Goal: Transaction & Acquisition: Download file/media

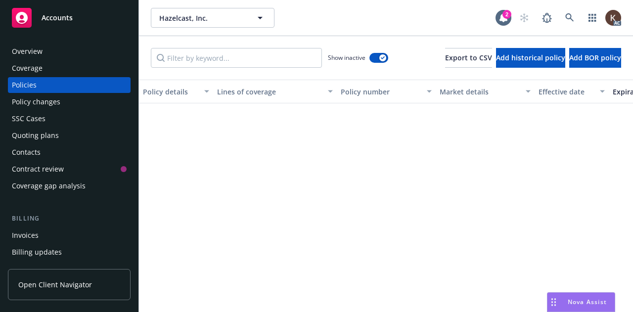
scroll to position [1044, 0]
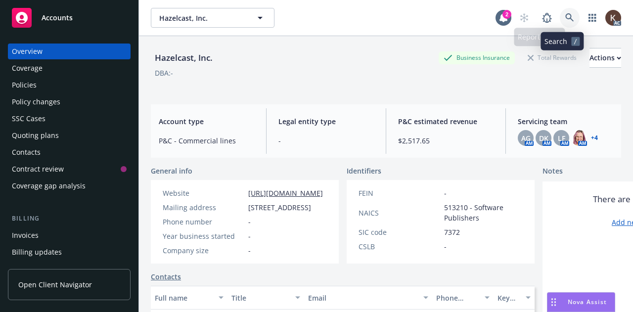
click at [559, 25] on link at bounding box center [569, 18] width 20 height 20
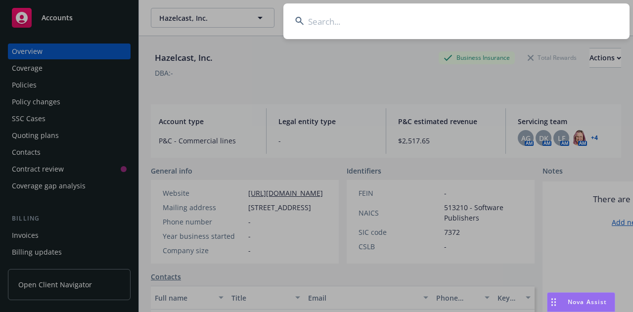
click at [558, 25] on input at bounding box center [456, 21] width 346 height 36
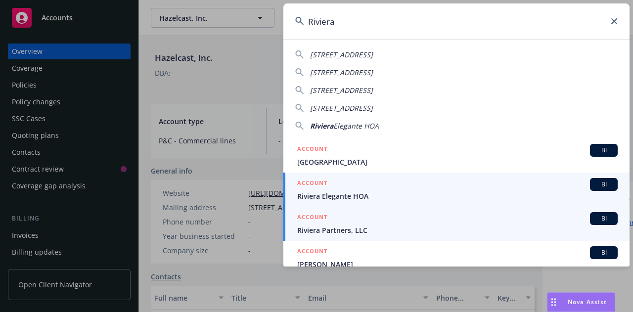
type input "Riviera"
click at [353, 222] on div "ACCOUNT BI" at bounding box center [457, 218] width 320 height 13
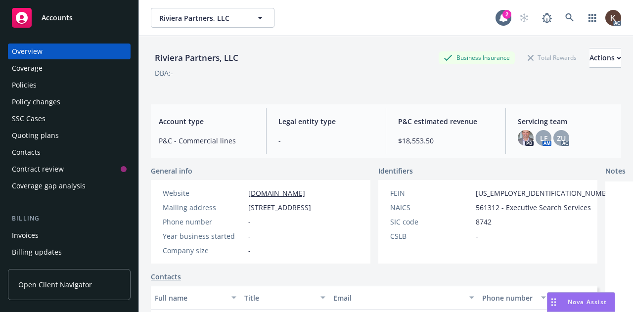
click at [65, 80] on div "Policies" at bounding box center [69, 85] width 115 height 16
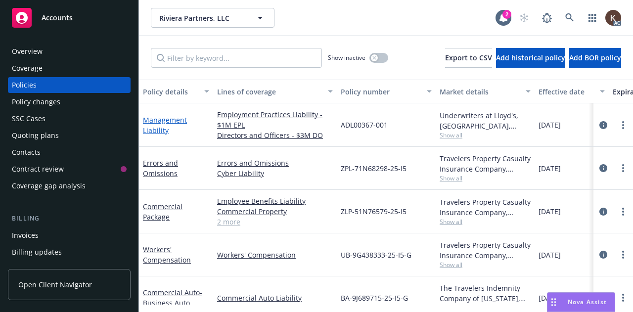
click at [158, 131] on link "Management Liability" at bounding box center [165, 125] width 44 height 20
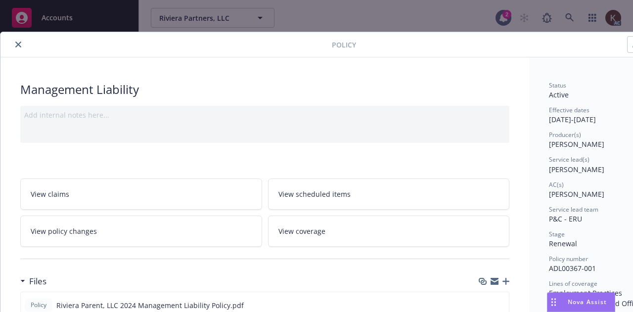
click at [14, 47] on button "close" at bounding box center [18, 45] width 12 height 12
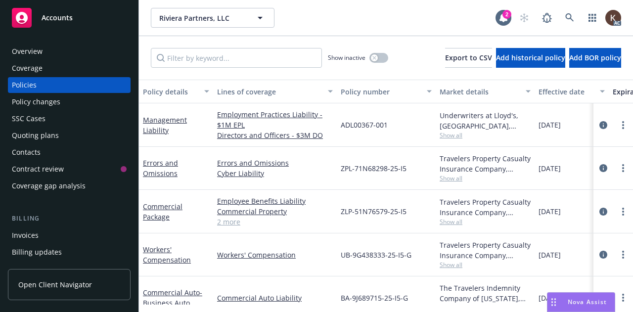
click at [161, 111] on div "Management Liability" at bounding box center [176, 124] width 74 height 43
click at [152, 122] on link "Management Liability" at bounding box center [165, 125] width 44 height 20
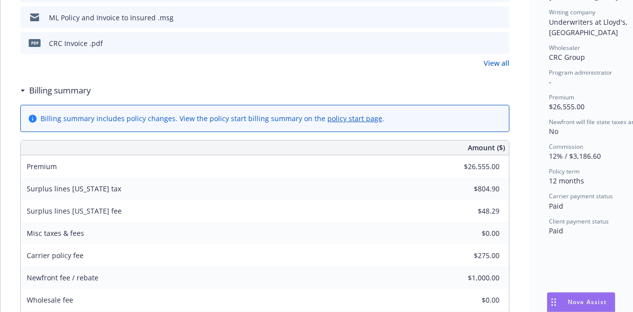
scroll to position [341, 0]
click at [435, 188] on div "Amount ($) Premium $26,555.00 Surplus lines California tax $804.90 Surplus line…" at bounding box center [264, 244] width 489 height 209
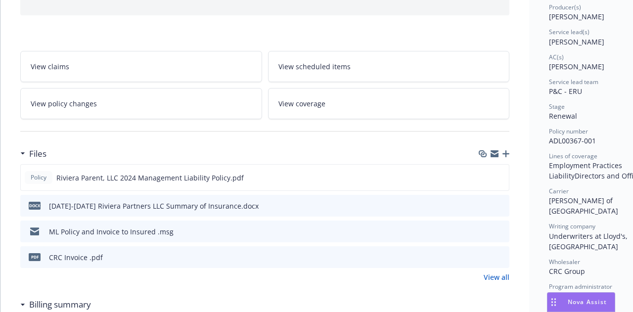
scroll to position [0, 0]
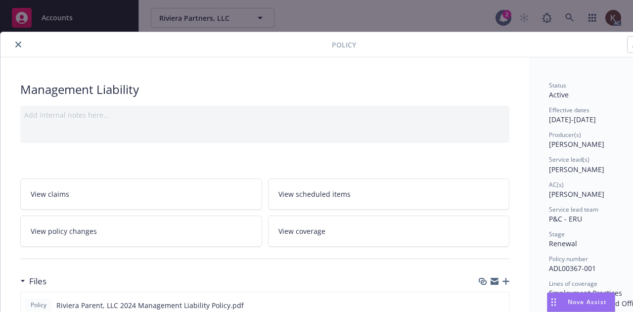
click at [14, 39] on div at bounding box center [167, 45] width 327 height 12
click at [21, 47] on button "close" at bounding box center [18, 45] width 12 height 12
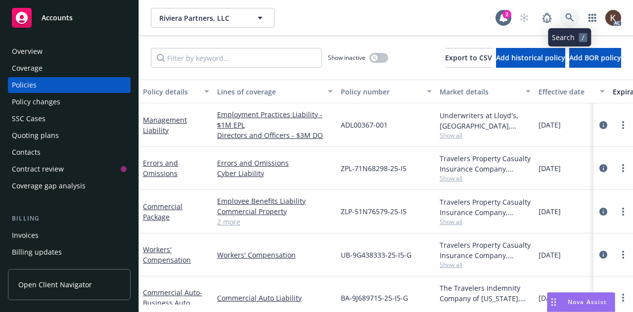
click at [562, 11] on link at bounding box center [569, 18] width 20 height 20
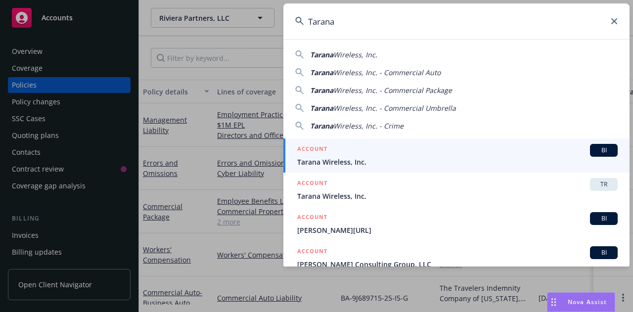
type input "Tarana"
click at [335, 150] on div "ACCOUNT BI" at bounding box center [457, 150] width 320 height 13
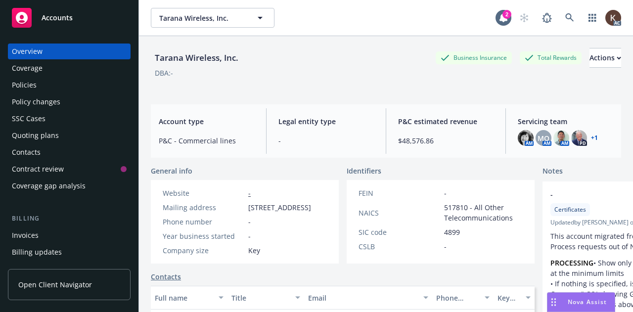
click at [47, 79] on div "Policies" at bounding box center [69, 85] width 115 height 16
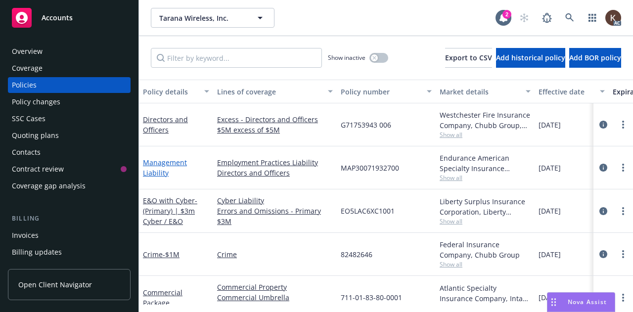
click at [164, 169] on link "Management Liability" at bounding box center [165, 168] width 44 height 20
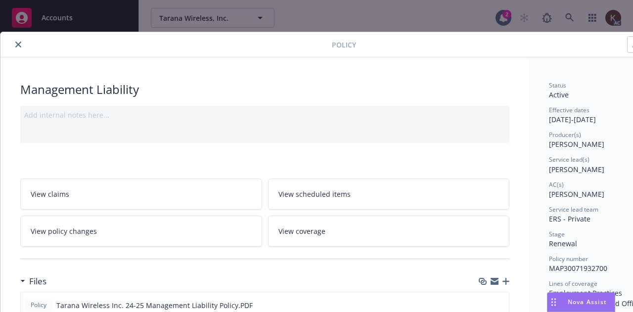
scroll to position [53, 0]
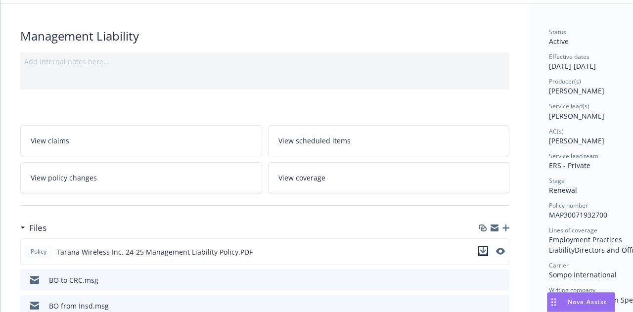
click at [484, 251] on icon "download file" at bounding box center [483, 251] width 8 height 8
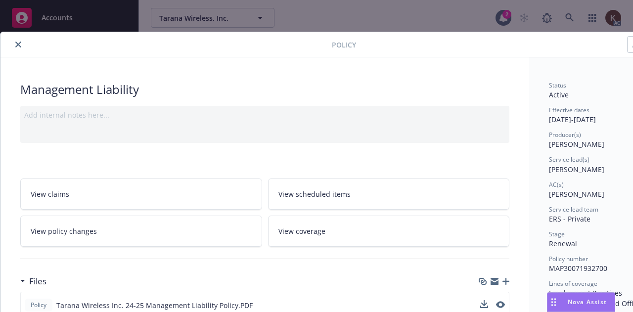
click at [10, 34] on div "Policy" at bounding box center [339, 44] width 679 height 25
click at [15, 41] on button "close" at bounding box center [18, 45] width 12 height 12
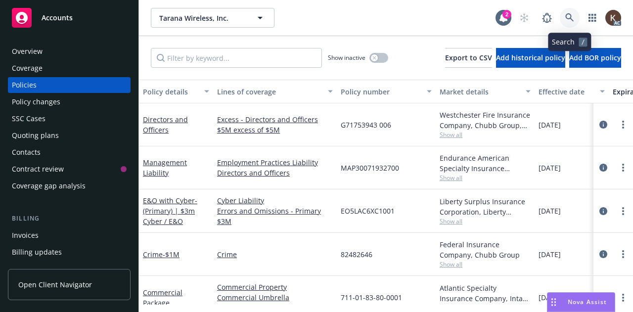
click at [564, 11] on link at bounding box center [569, 18] width 20 height 20
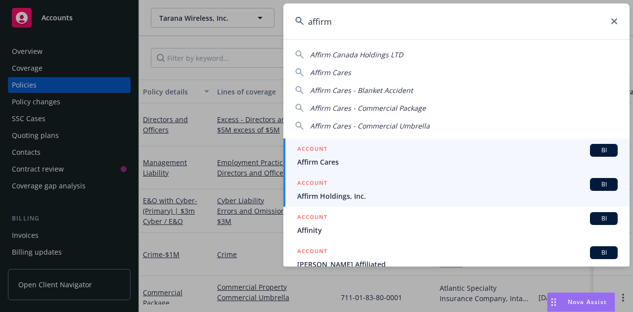
type input "affirm"
click at [370, 189] on div "ACCOUNT BI" at bounding box center [457, 184] width 320 height 13
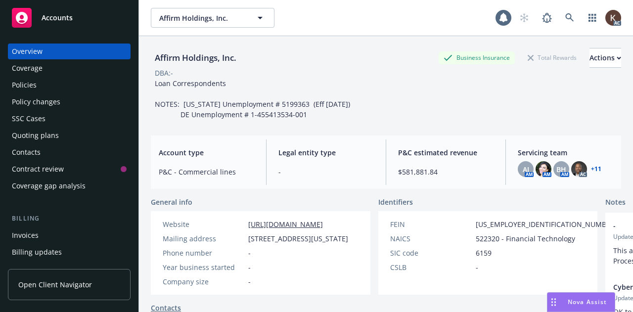
click at [60, 89] on div "Policies" at bounding box center [69, 85] width 115 height 16
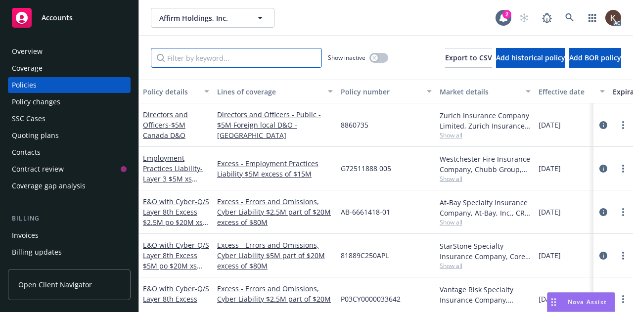
click at [204, 58] on input "Filter by keyword..." at bounding box center [236, 58] width 171 height 20
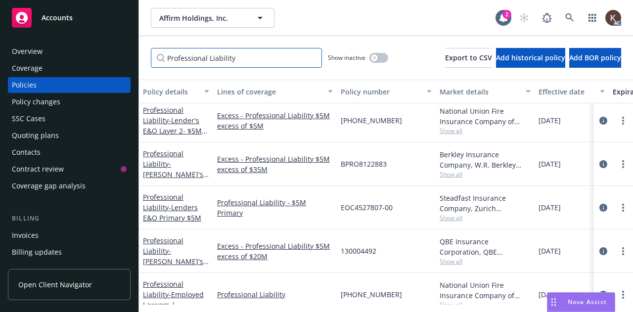
scroll to position [217, 0]
type input "Professional Liability"
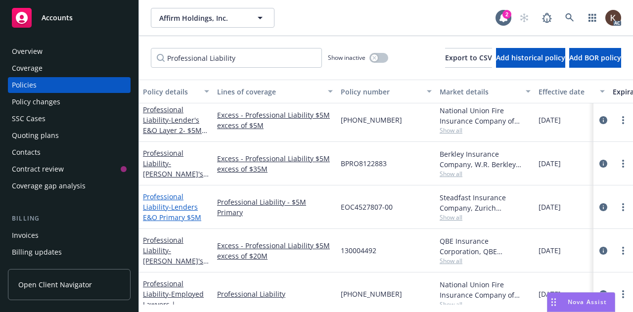
click at [171, 197] on link "Professional Liability - Lenders E&O Primary $5M" at bounding box center [172, 207] width 58 height 30
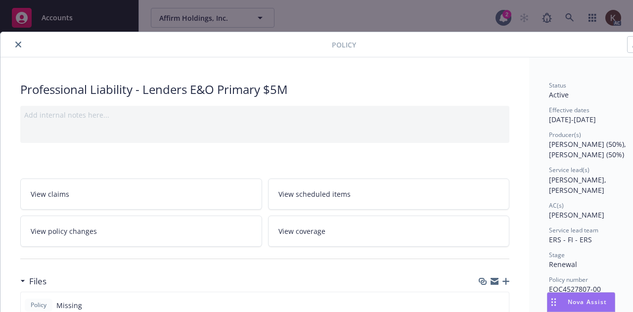
click at [24, 43] on div at bounding box center [167, 45] width 327 height 12
click at [19, 44] on icon "close" at bounding box center [18, 45] width 6 height 6
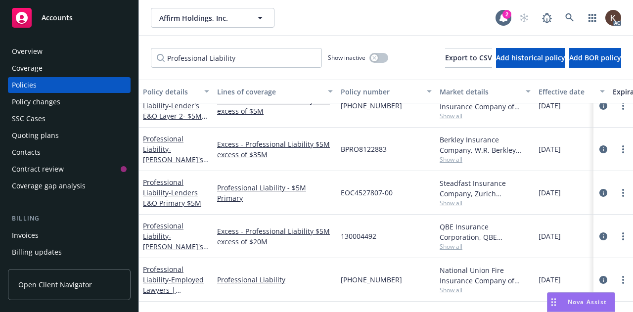
scroll to position [303, 0]
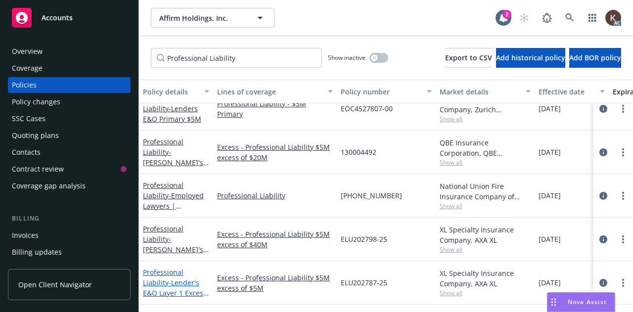
click at [179, 278] on span "- Lender's E&O Layer 1 Excess $5M xs $5M" at bounding box center [176, 293] width 66 height 30
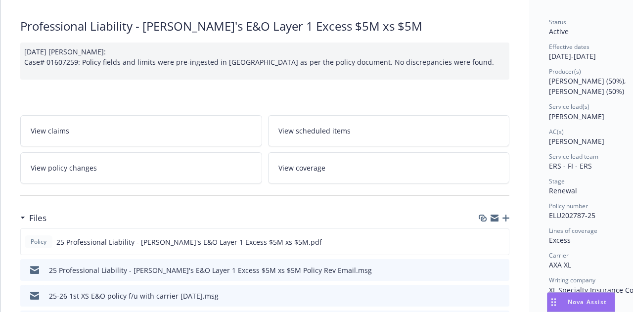
scroll to position [64, 0]
click at [482, 242] on icon "download file" at bounding box center [483, 243] width 8 height 2
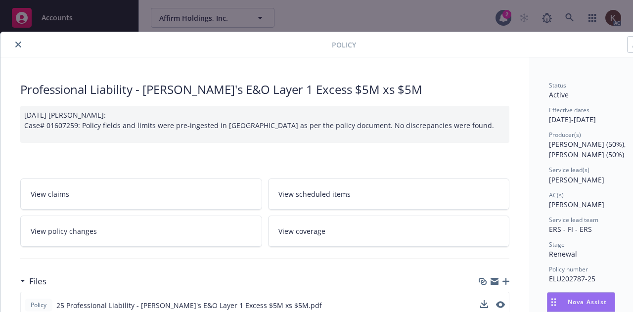
click at [16, 43] on icon "close" at bounding box center [18, 45] width 6 height 6
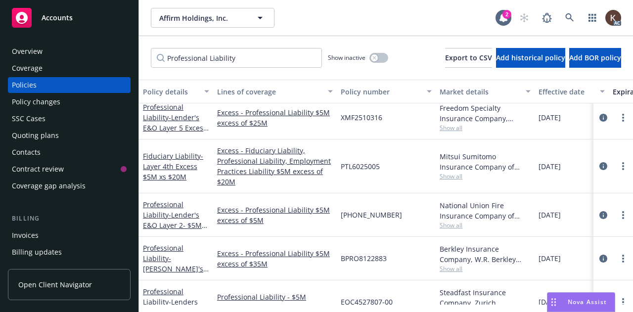
scroll to position [131, 0]
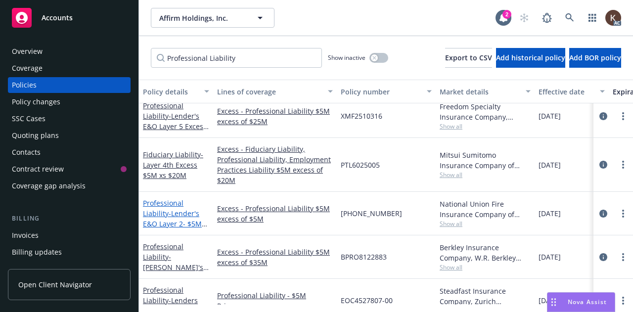
click at [180, 216] on span "- Lender's E&O Layer 2- $5M xs $10M" at bounding box center [175, 224] width 64 height 30
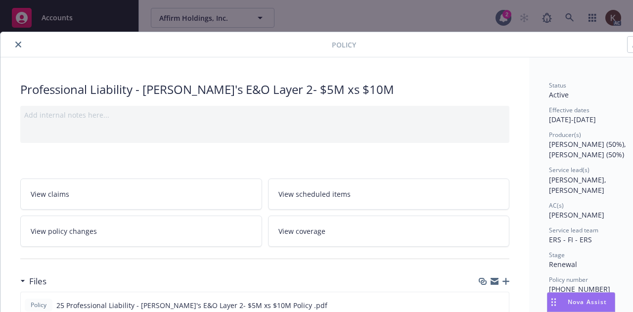
scroll to position [77, 0]
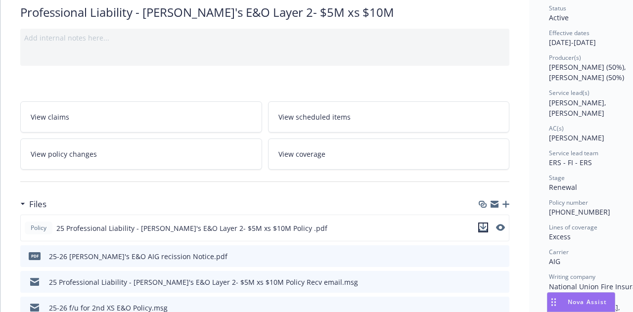
click at [480, 226] on icon "download file" at bounding box center [483, 227] width 8 height 8
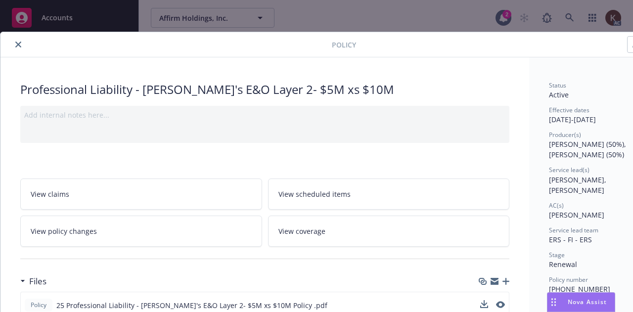
click at [21, 49] on div at bounding box center [167, 45] width 327 height 12
click at [19, 48] on button "close" at bounding box center [18, 45] width 12 height 12
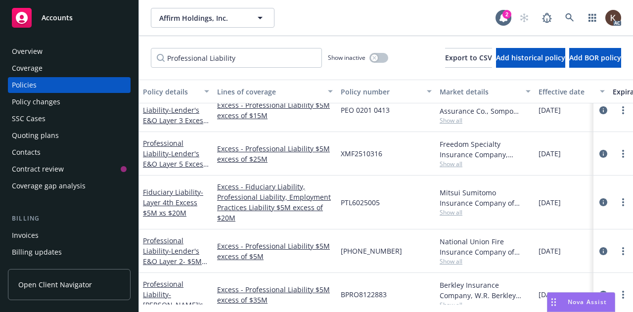
scroll to position [62, 0]
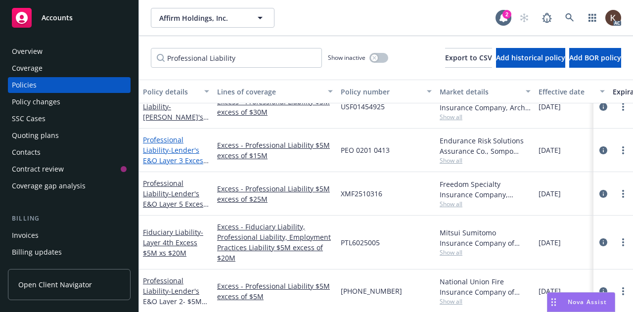
click at [173, 160] on span "- Lender's E&O Layer 3 Excess - $5M xs $15M" at bounding box center [176, 160] width 66 height 30
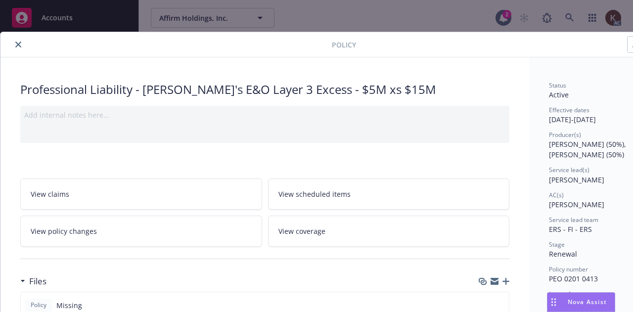
click at [15, 47] on icon "close" at bounding box center [18, 45] width 6 height 6
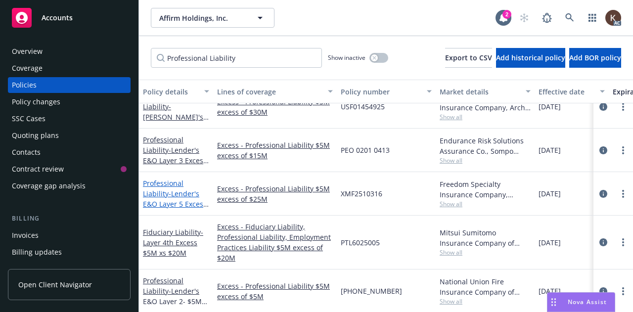
click at [177, 201] on span "- Lender's E&O Layer 5 Excess $5M x $25M" at bounding box center [176, 204] width 66 height 30
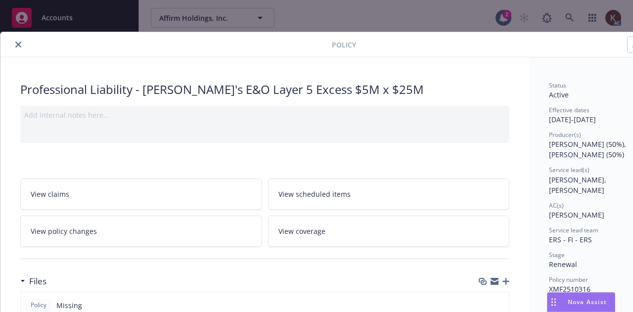
click at [23, 41] on button "close" at bounding box center [18, 45] width 12 height 12
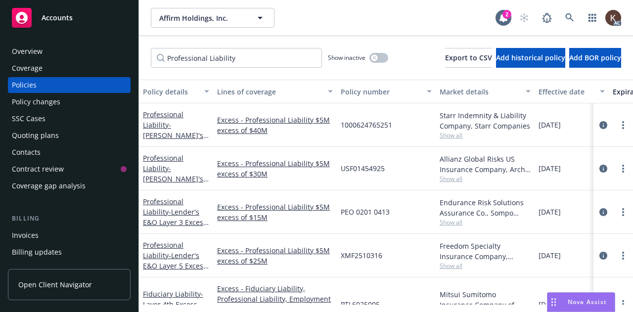
click at [181, 172] on div "Professional Liability - Lender's E&O Layer 6th Excess $5M xs $30M" at bounding box center [176, 168] width 66 height 31
click at [175, 171] on span "- Lender's E&O Layer 6th Excess $5M xs $30M" at bounding box center [176, 189] width 66 height 51
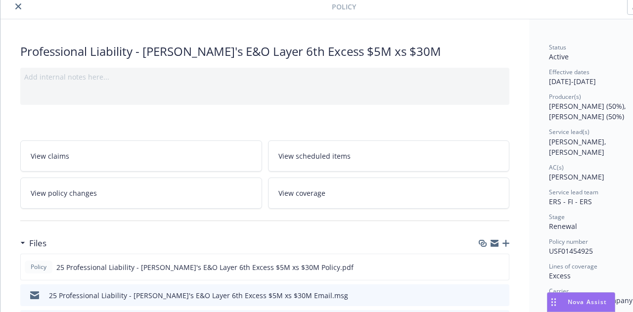
scroll to position [39, 0]
click at [482, 263] on icon "download file" at bounding box center [483, 266] width 8 height 8
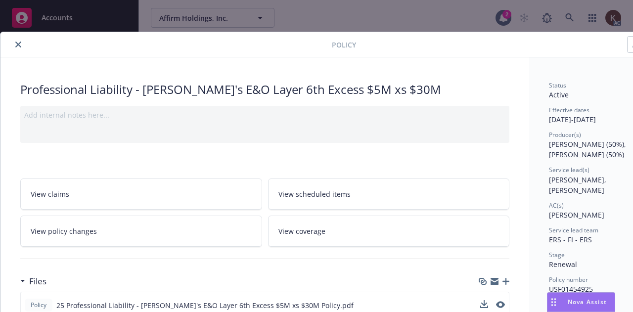
click at [18, 46] on icon "close" at bounding box center [18, 45] width 6 height 6
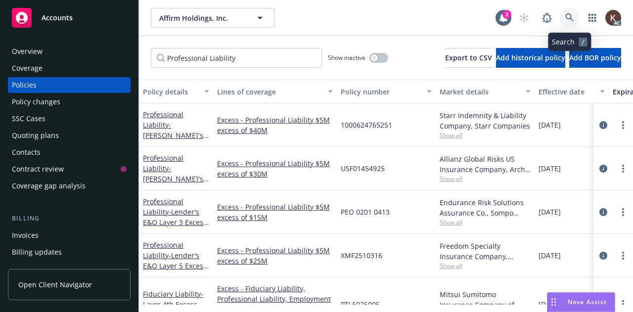
click at [569, 23] on link at bounding box center [569, 18] width 20 height 20
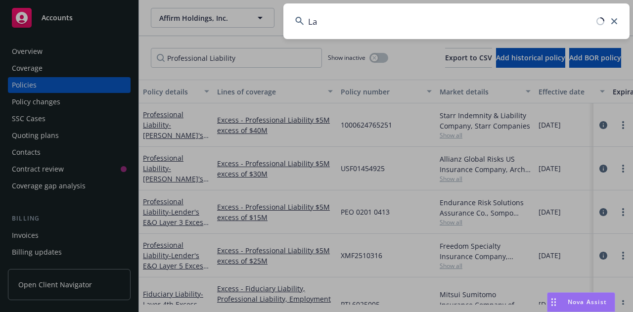
type input "L"
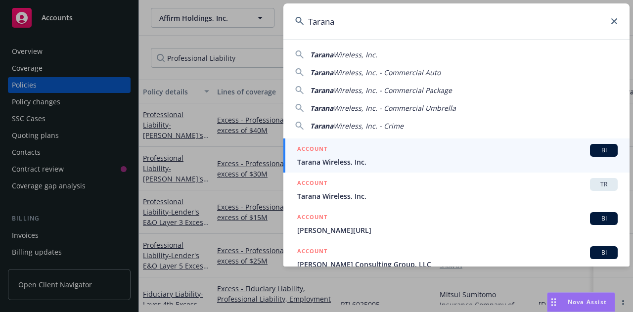
type input "Tarana"
click at [343, 147] on div "ACCOUNT BI" at bounding box center [457, 150] width 320 height 13
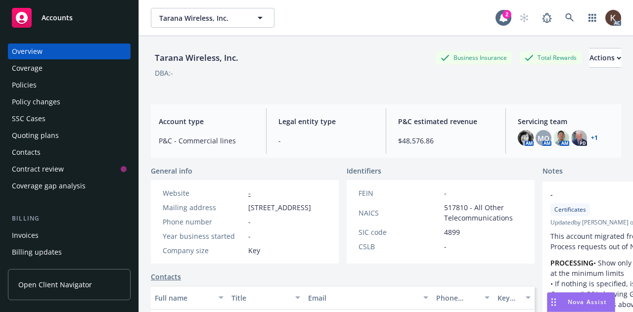
scroll to position [136, 0]
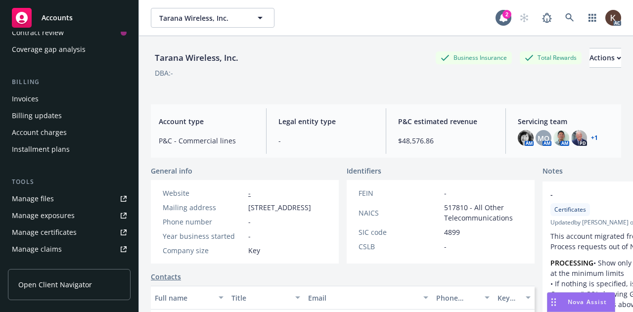
click at [50, 200] on div "Manage files" at bounding box center [33, 199] width 42 height 16
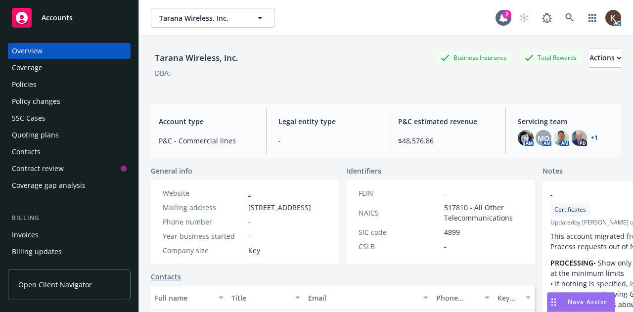
scroll to position [0, 0]
click at [99, 88] on div "Policies" at bounding box center [69, 85] width 115 height 16
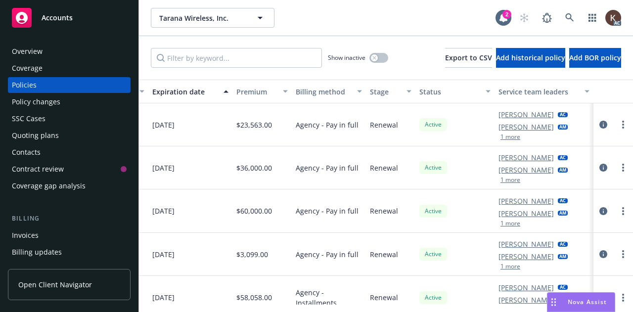
scroll to position [0, 373]
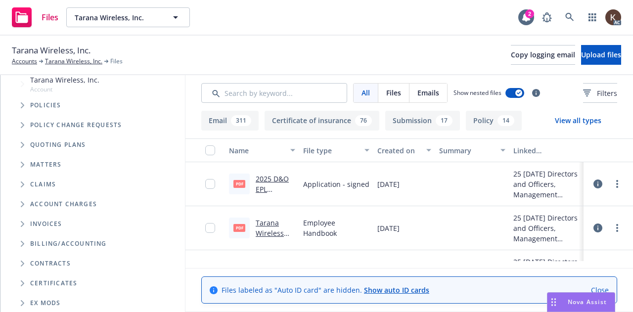
scroll to position [35, 0]
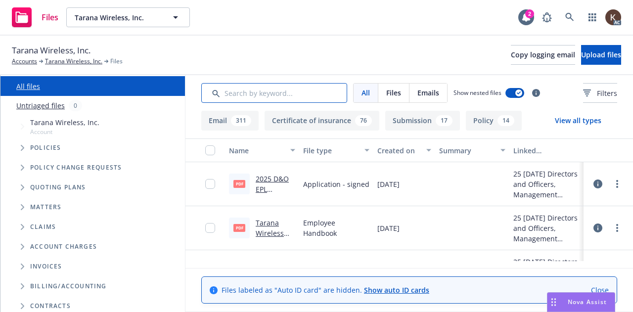
click at [258, 101] on input "Search by keyword..." at bounding box center [274, 93] width 146 height 20
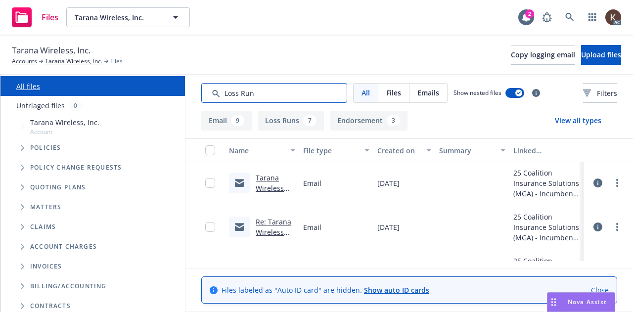
scroll to position [0, 0]
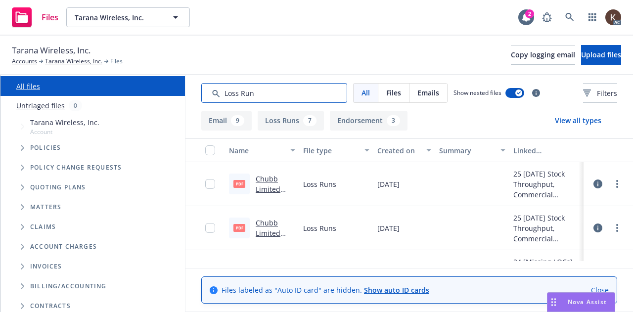
type input "Loss Run"
click at [563, 12] on link at bounding box center [569, 17] width 20 height 20
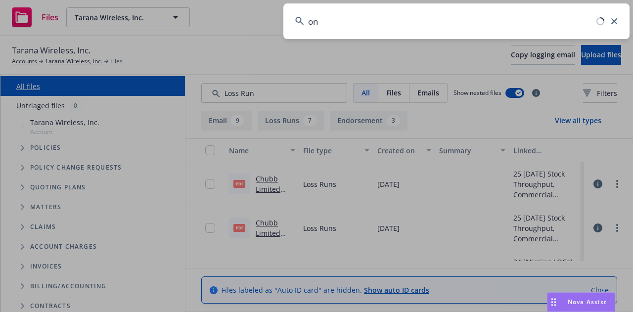
type input "o"
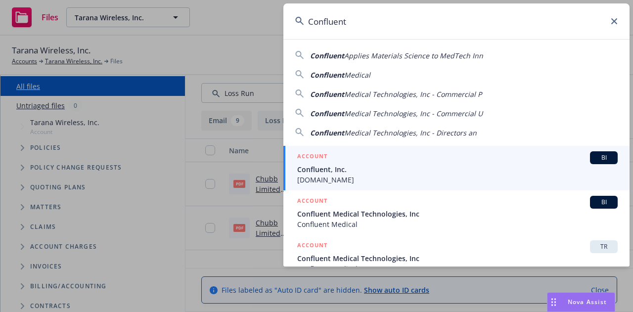
type input "Confluent"
click at [325, 165] on span "Confluent, Inc." at bounding box center [457, 169] width 320 height 10
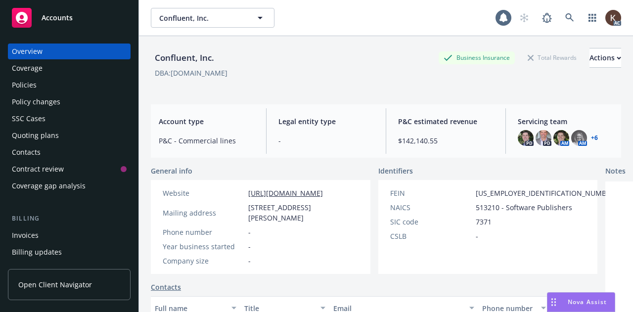
click at [40, 84] on div "Policies" at bounding box center [69, 85] width 115 height 16
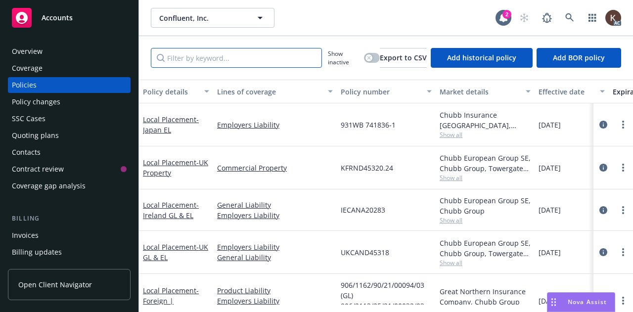
click at [195, 55] on input "Filter by keyword..." at bounding box center [236, 58] width 171 height 20
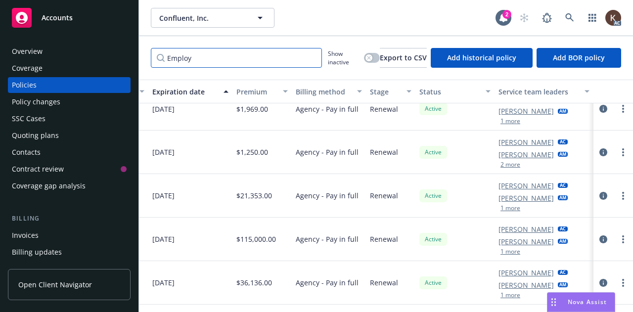
scroll to position [540, 466]
type input "Employ"
click at [501, 249] on button "1 more" at bounding box center [510, 252] width 20 height 6
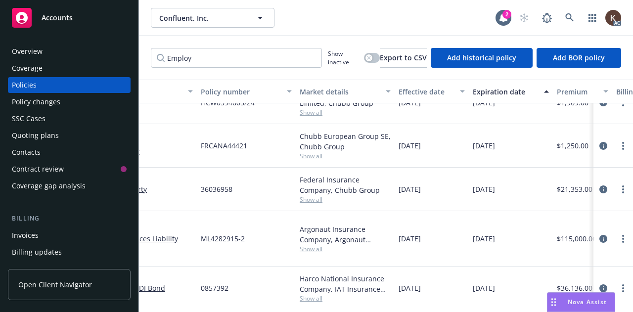
scroll to position [540, 0]
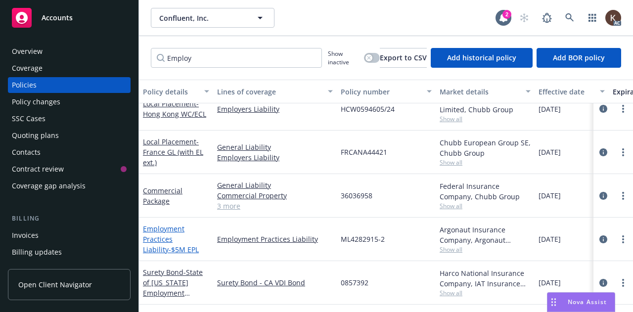
click at [170, 245] on span "- $5M EPL" at bounding box center [184, 249] width 30 height 9
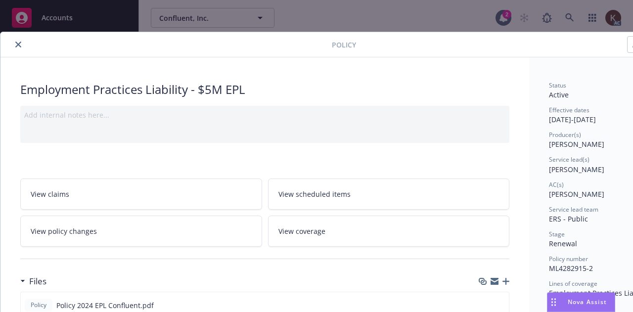
scroll to position [56, 0]
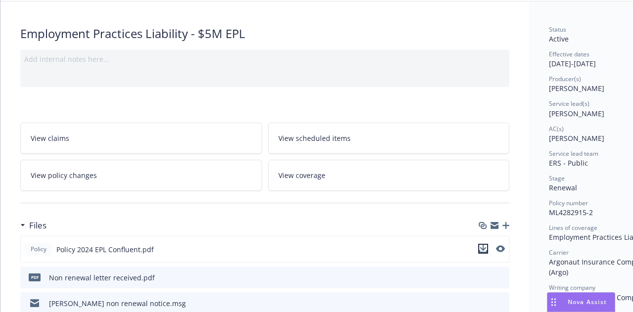
click at [484, 245] on icon "download file" at bounding box center [483, 249] width 8 height 8
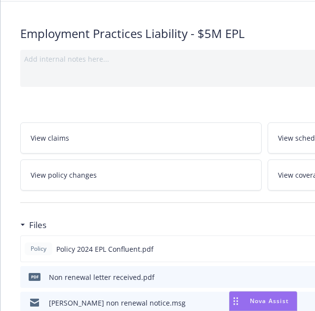
click at [38, 29] on div "Employment Practices Liability - $5M EPL" at bounding box center [264, 33] width 489 height 17
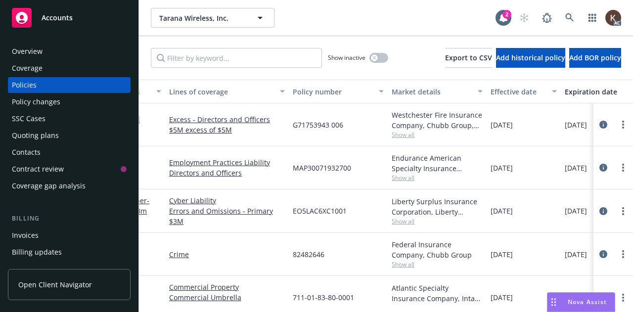
scroll to position [6, 0]
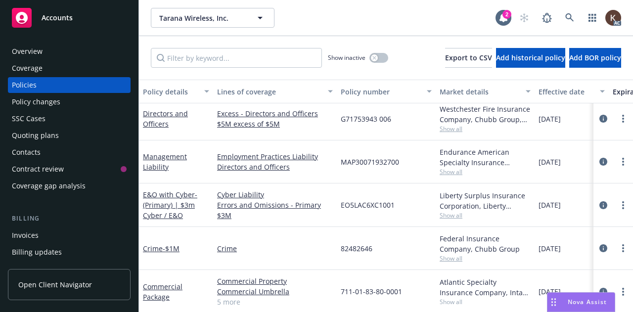
click at [358, 61] on div "Show inactive" at bounding box center [358, 58] width 60 height 20
click at [371, 60] on div "button" at bounding box center [374, 57] width 7 height 7
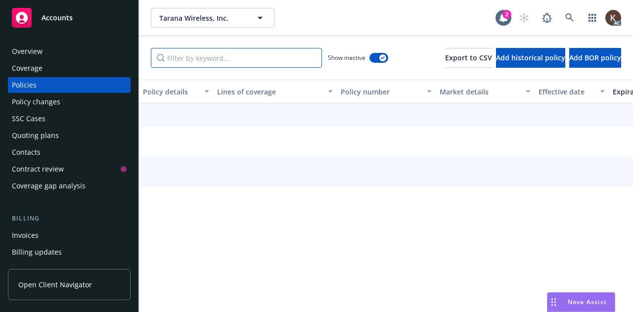
click at [250, 67] on input "Filter by keyword..." at bounding box center [236, 58] width 171 height 20
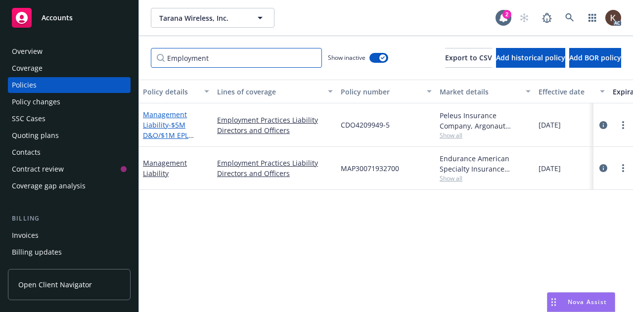
type input "Employment"
click at [170, 128] on span "- $5M D&O/$1M EPL Limits" at bounding box center [168, 135] width 51 height 30
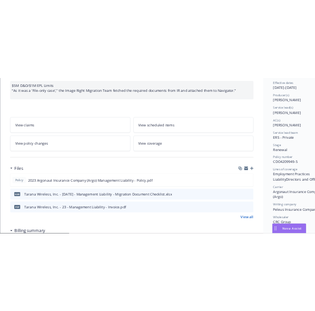
scroll to position [109, 0]
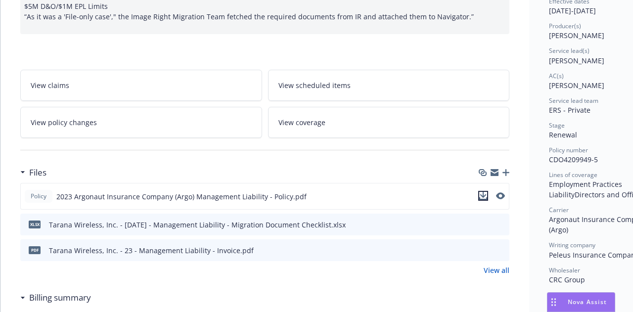
click at [488, 194] on button "download file" at bounding box center [483, 196] width 10 height 10
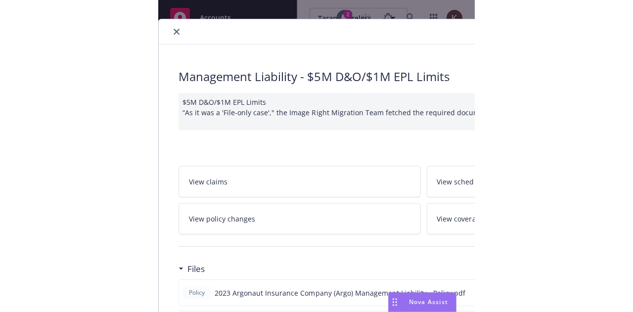
scroll to position [11, 0]
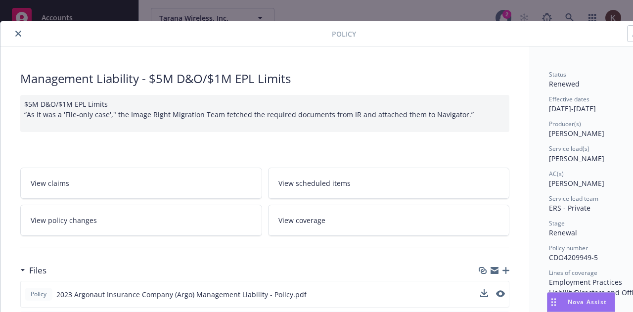
click at [17, 34] on icon "close" at bounding box center [18, 34] width 6 height 6
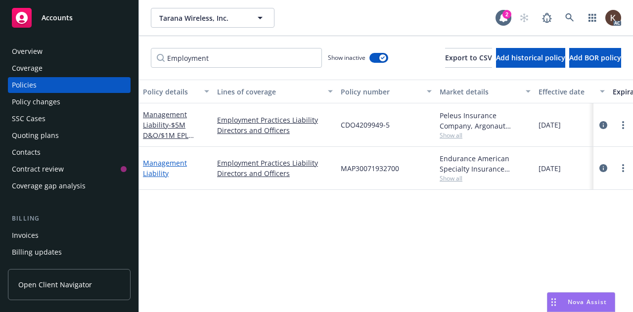
click at [152, 166] on link "Management Liability" at bounding box center [165, 168] width 44 height 20
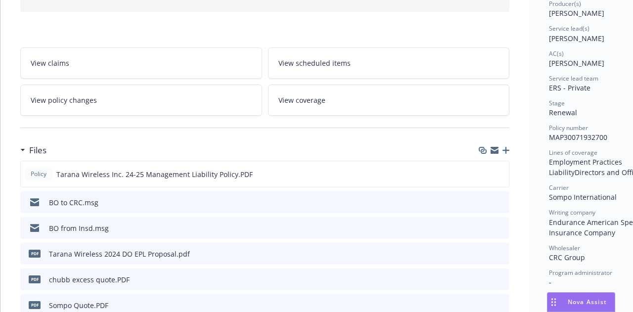
scroll to position [140, 0]
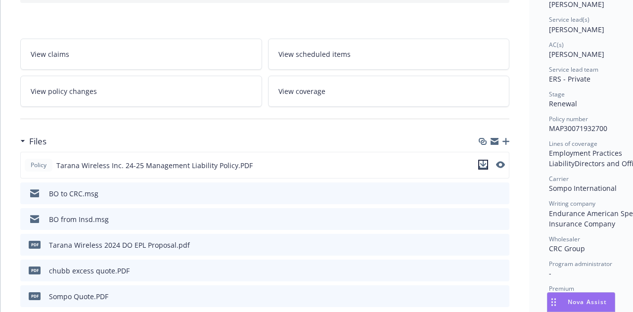
click at [483, 163] on icon "download file" at bounding box center [483, 164] width 6 height 6
